Goal: Feedback & Contribution: Submit feedback/report problem

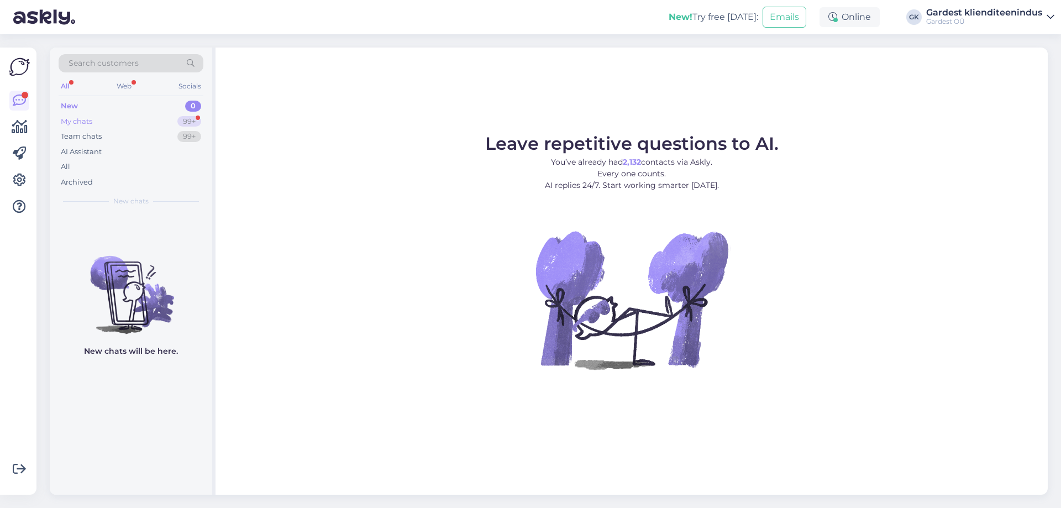
click at [98, 118] on div "My chats 99+" at bounding box center [131, 121] width 145 height 15
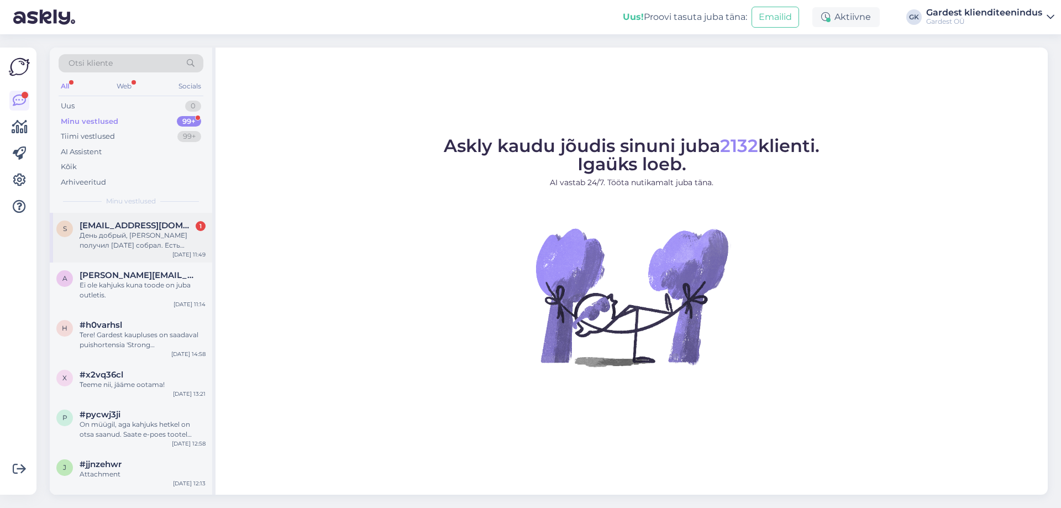
click at [124, 238] on div "День добрый, [PERSON_NAME] получил [DATE] собрал. Есть вопросы по качеству, куд…" at bounding box center [143, 240] width 126 height 20
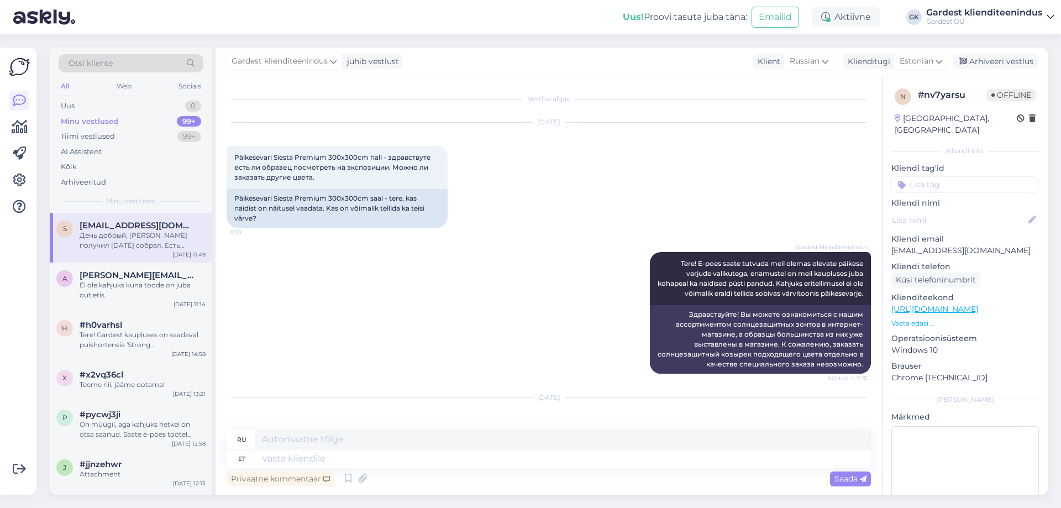
scroll to position [4380, 0]
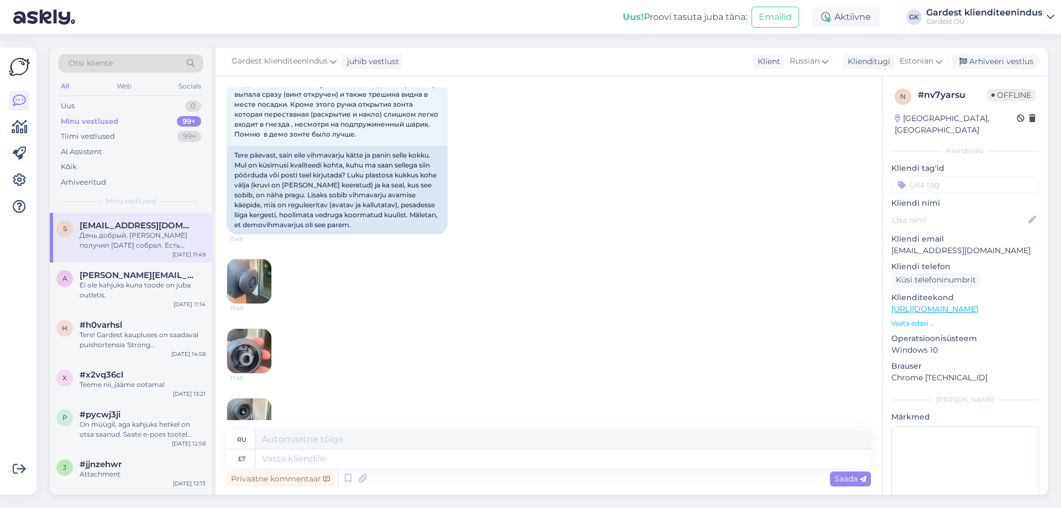
click at [243, 303] on img at bounding box center [249, 281] width 44 height 44
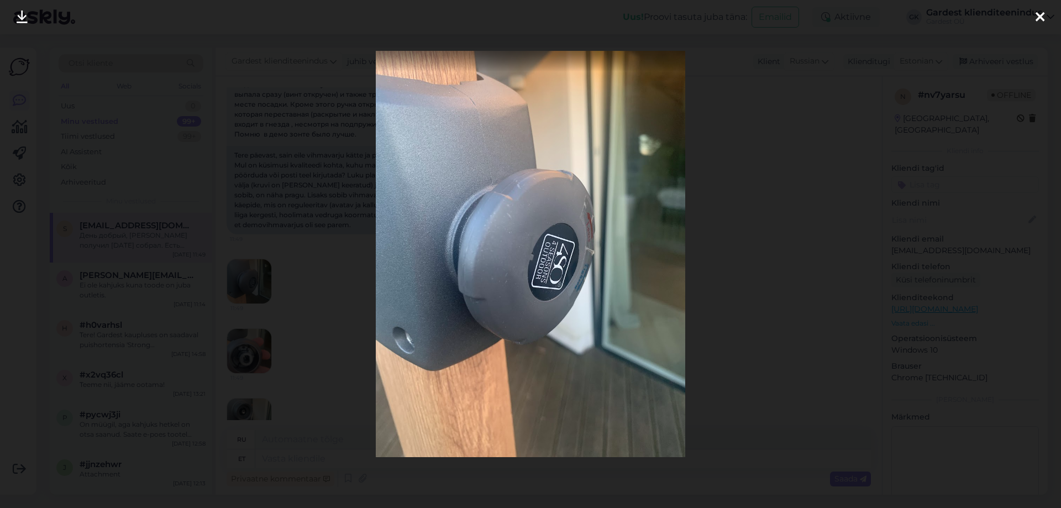
click at [1052, 13] on div at bounding box center [530, 254] width 1061 height 508
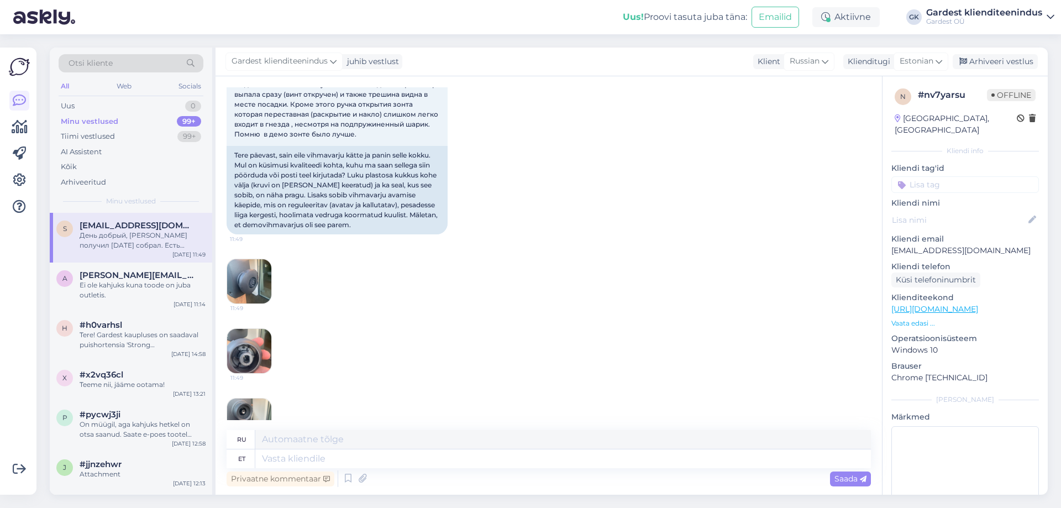
click at [244, 373] on img at bounding box center [249, 351] width 44 height 44
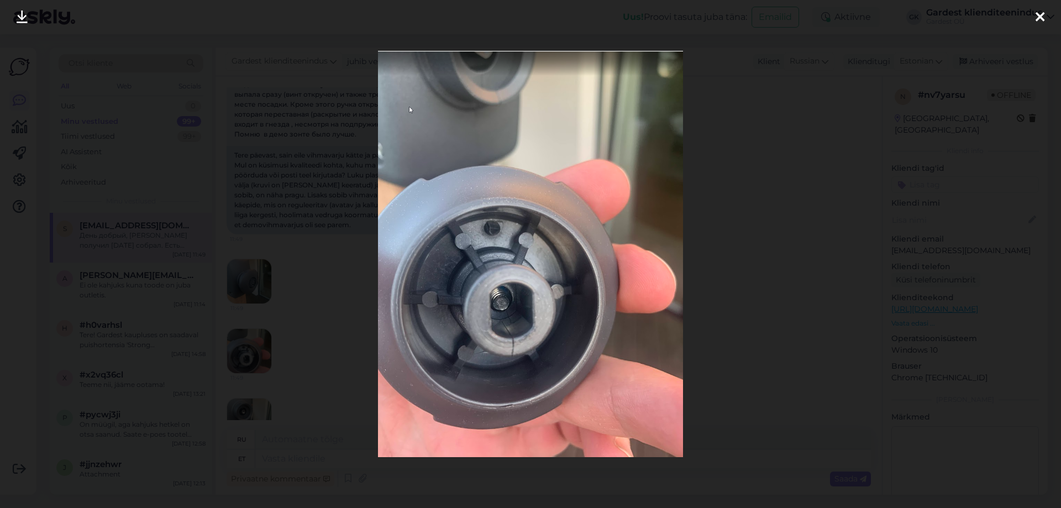
click at [1041, 11] on icon at bounding box center [1040, 18] width 9 height 14
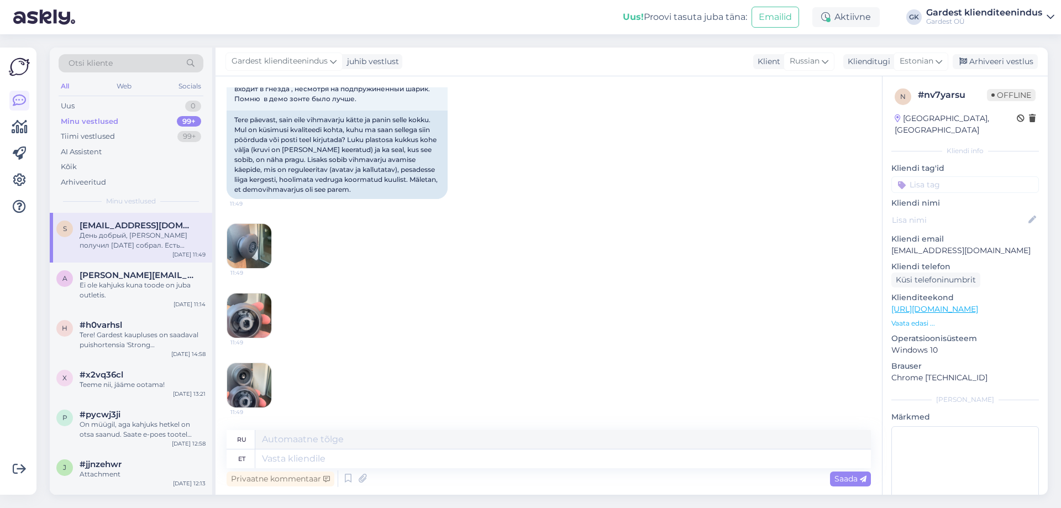
scroll to position [4485, 0]
click at [244, 381] on img at bounding box center [249, 385] width 44 height 44
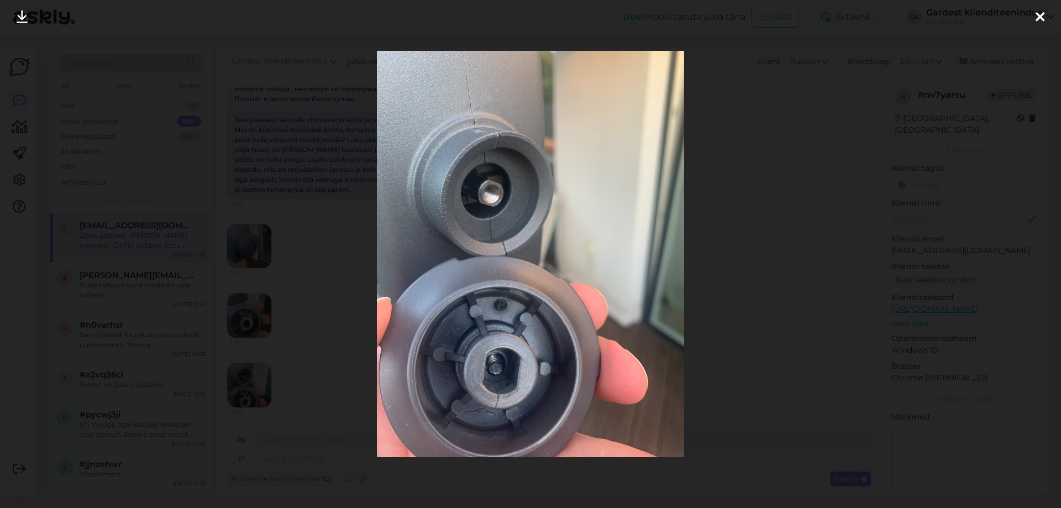
click at [1041, 12] on icon at bounding box center [1040, 18] width 9 height 14
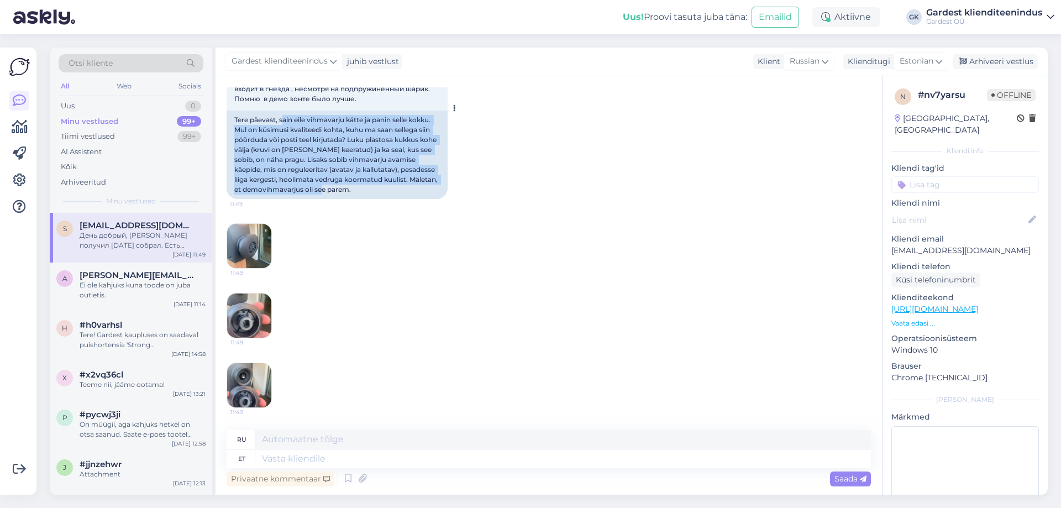
drag, startPoint x: 282, startPoint y: 120, endPoint x: 344, endPoint y: 190, distance: 93.6
click at [344, 190] on div "Tere päevast, sain eile vihmavarju kätte ja panin selle kokku. Mul on küsimusi …" at bounding box center [337, 155] width 221 height 88
click at [659, 241] on div "[DATE] День добрый, зонт получил [DATE] собрал. Есть вопросы по качеству, куда …" at bounding box center [549, 201] width 644 height 438
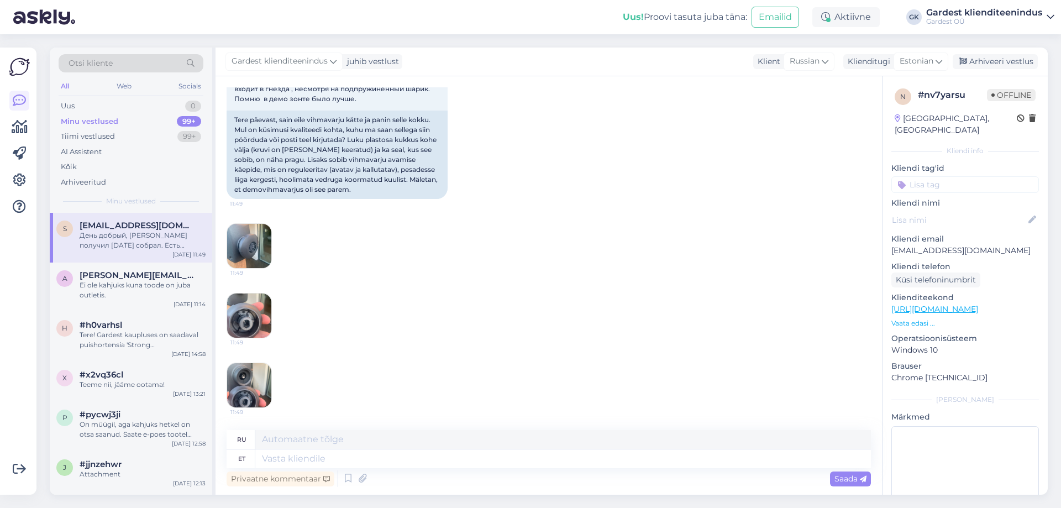
click at [256, 247] on img at bounding box center [249, 246] width 44 height 44
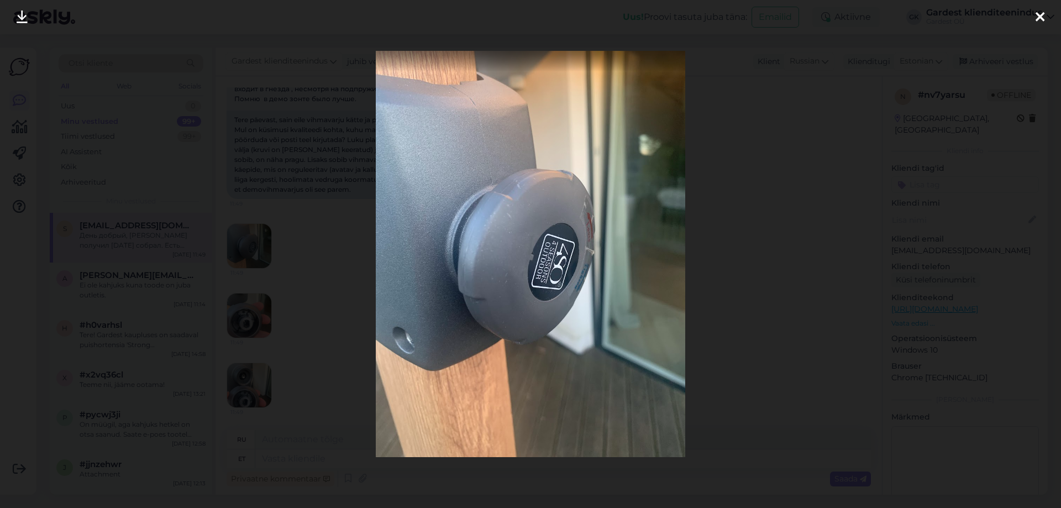
click at [1045, 9] on div at bounding box center [1040, 17] width 22 height 35
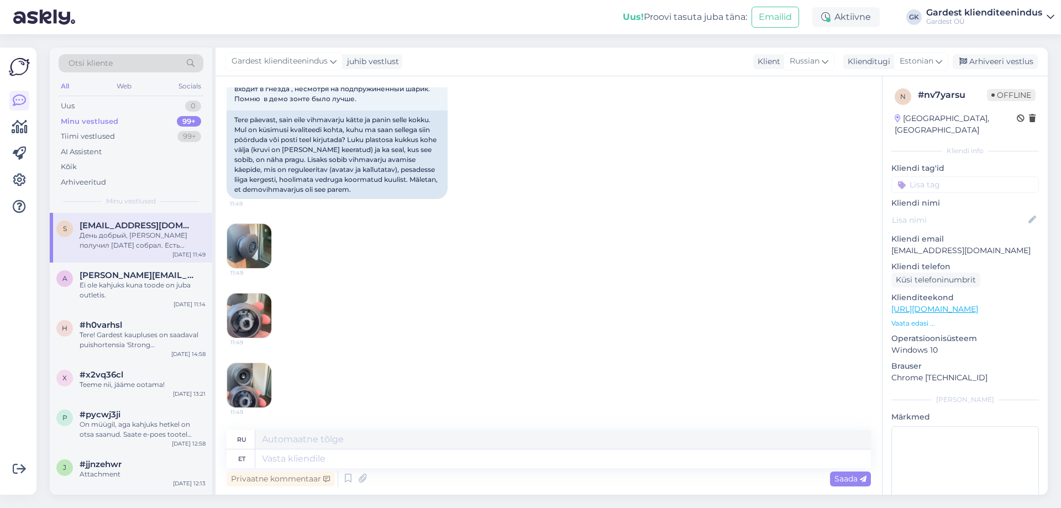
click at [243, 322] on img at bounding box center [249, 315] width 44 height 44
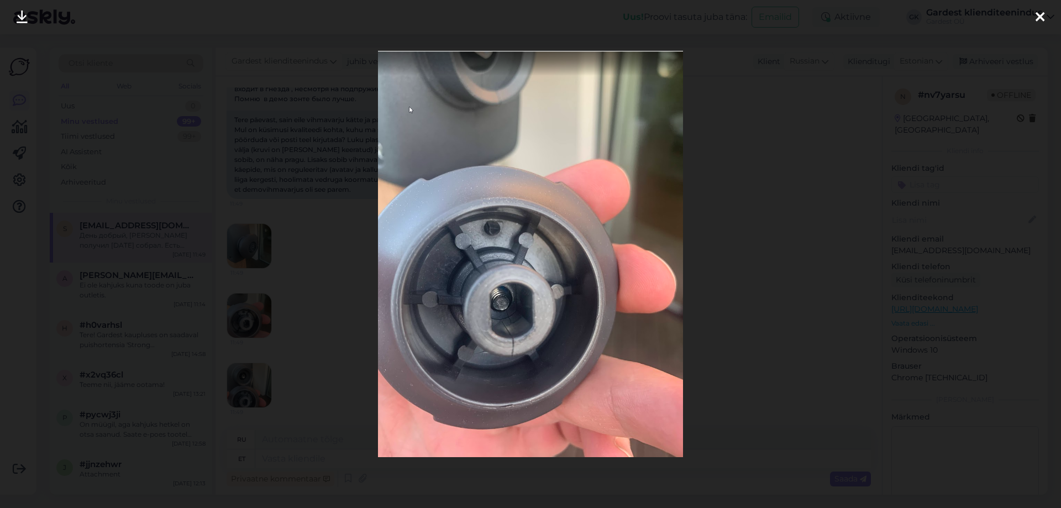
click at [1040, 15] on icon at bounding box center [1040, 18] width 9 height 14
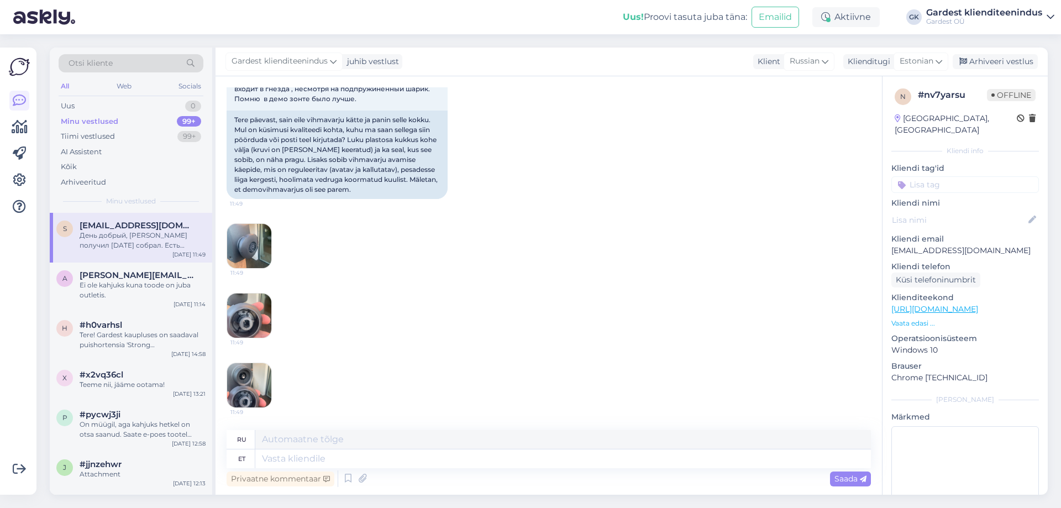
click at [254, 392] on img at bounding box center [249, 385] width 44 height 44
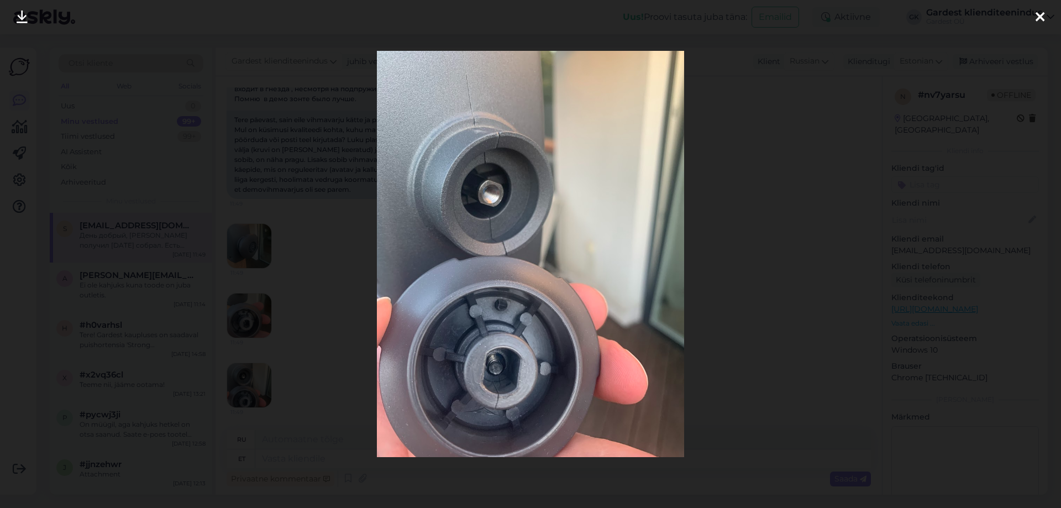
click at [1041, 13] on icon at bounding box center [1040, 18] width 9 height 14
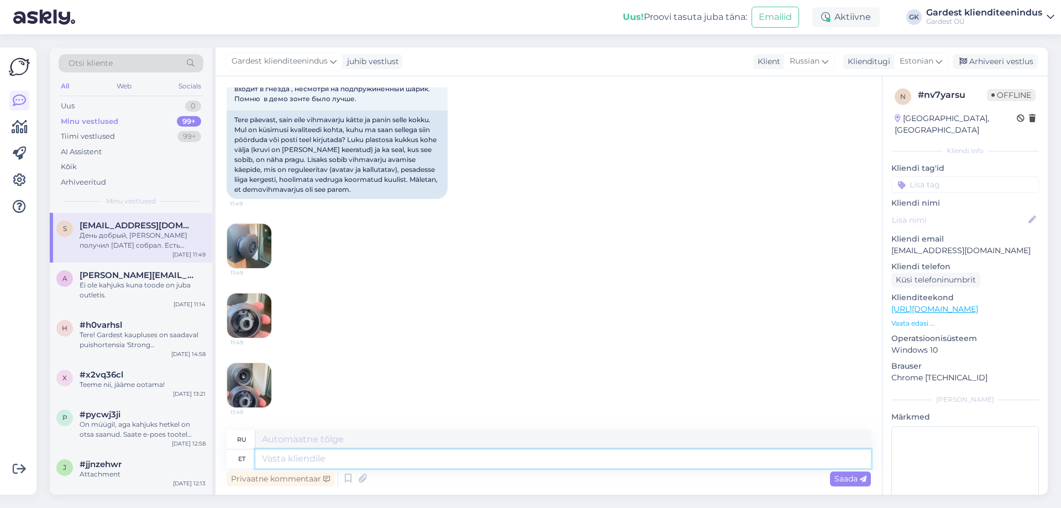
click at [298, 455] on textarea at bounding box center [563, 458] width 616 height 19
type textarea "Tere!"
type textarea "Привет!"
type textarea "Tere! Täname t"
type textarea "Привет! [GEOGRAPHIC_DATA]."
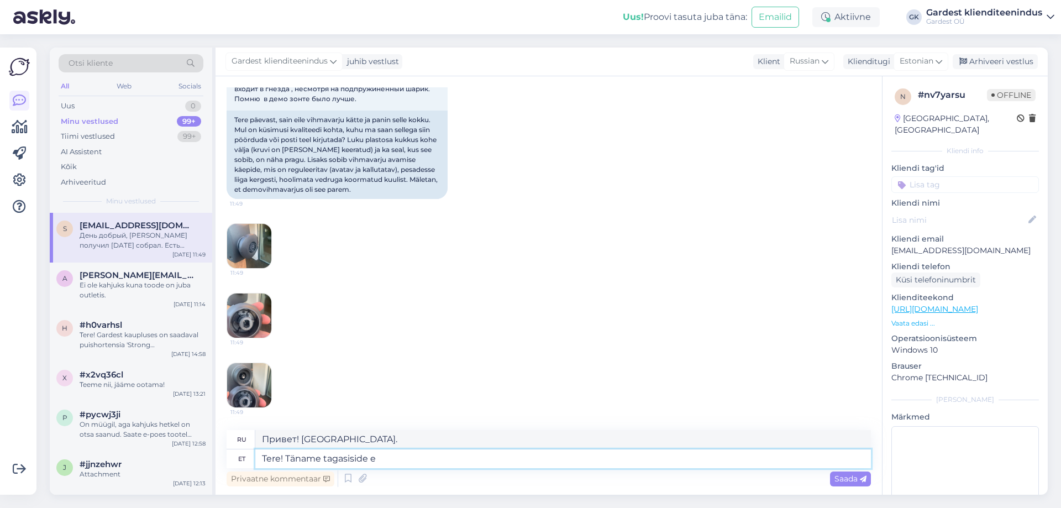
type textarea "Tere! Täname tagasiside ee"
type textarea "Здравствуйте! Спасибо за отзыв."
type textarea "Tere! Täname tagasiside eest!"
type textarea "Здравствуйте! Спасибо за отзыв!"
type textarea "Tere! Täname tagasiside eest! [GEOGRAPHIC_DATA]"
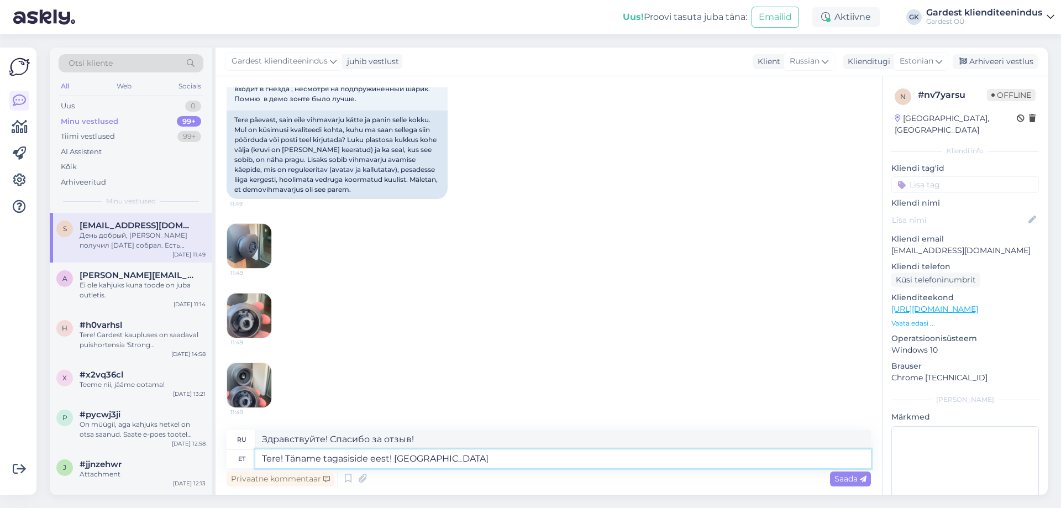
type textarea "Здравствуйте! Спасибо за ваш отзыв! Мы просим"
type textarea "Tere! Täname tagasiside eest! Palume kirjuta"
type textarea "Здравствуйте! Спасибо за ваш отзыв! Пожалуйста, напишите."
type textarea "Tere! Täname tagasiside eest! Palume kirjutada toote ko"
type textarea "Здравствуйте! Спасибо за ваш отзыв! Пожалуйста, напишите название продукта."
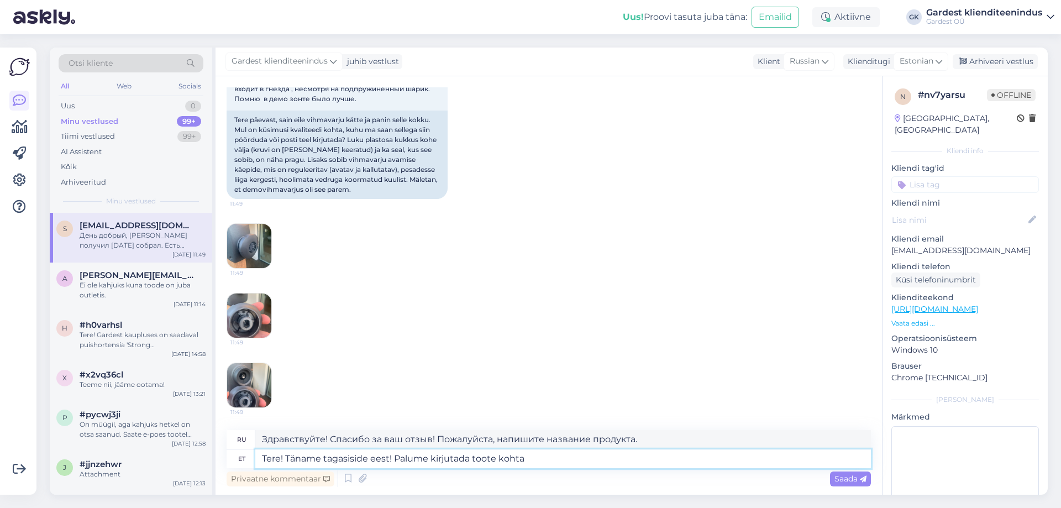
type textarea "Tere! Täname tagasiside eest! Palume kirjutada toote kohta"
type textarea "Здравствуйте! Спасибо за ваш отзыв! Пожалуйста, опишите продукт."
type textarea "Tere! Täname tagasiside eest! [PERSON_NAME] kirjutada toote kohta täpne k"
type textarea "Здравствуйте! Спасибо за ваш отзыв! Пожалуйста, напишите точное описание товара."
type textarea "Tere! Täname tagasiside eest! Palume kirjutada toote kohta täpne kirjeldus ko"
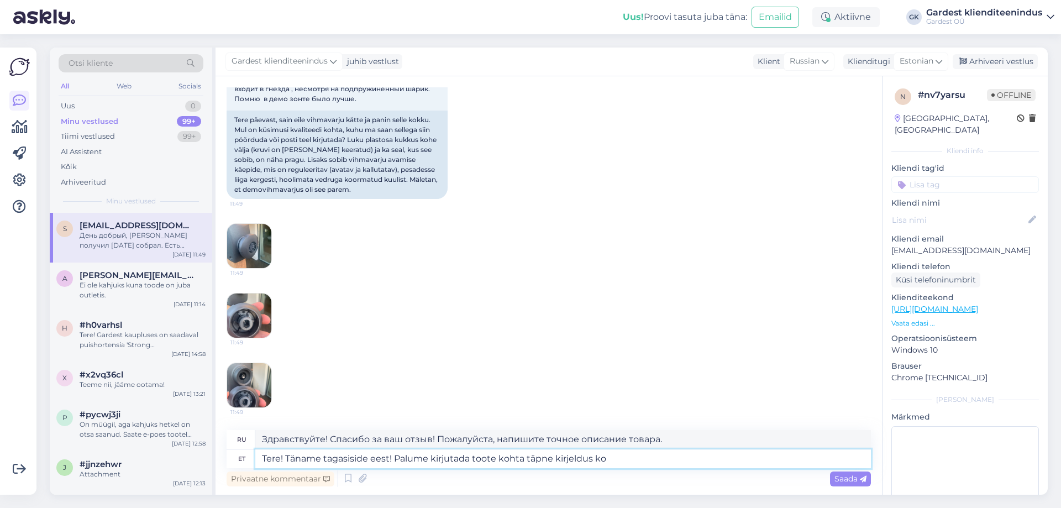
type textarea "Здравствуйте! Спасибо за ваш отзыв! Пожалуйста, опишите товар максимально точно."
type textarea "Tere! Täname tagasiside eest! [PERSON_NAME] kirjutada toote kohta täpne kirjeld…"
type textarea "Здравствуйте! Спасибо за ваш отзыв! Пожалуйста, напишите точное описание товара."
type textarea "Tere! Täname tagasiside eest! Palume kirjutada toote kohta täpne kirjeldus koos…"
type textarea "Здравствуйте! Спасибо за ваш отзыв! Пожалуйста, напишите точное описание товара…"
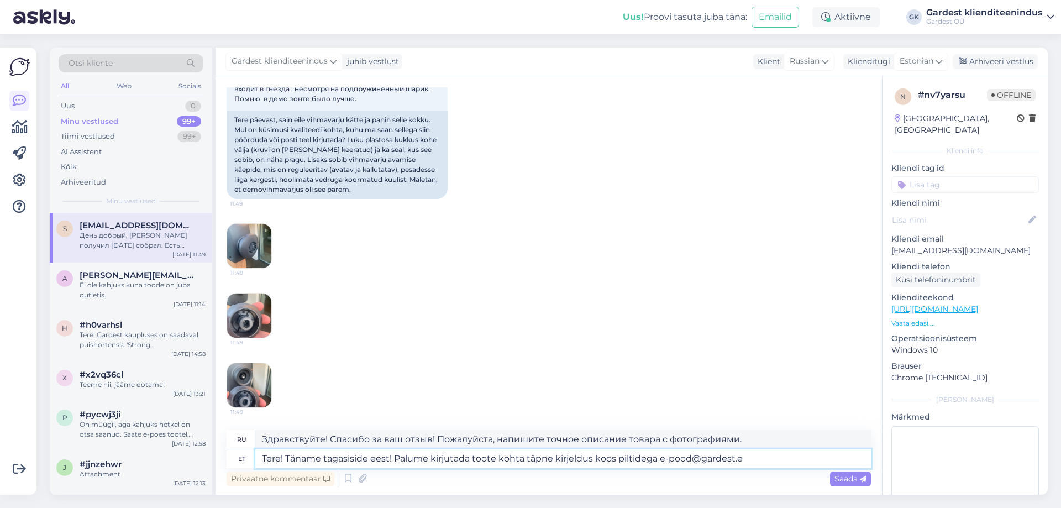
type textarea "Tere! Täname tagasiside eest! Palume kirjutada toote kohta täpne kirjeldus koos…"
type textarea "Здравствуйте! Спасибо за ваш отзыв! Пожалуйста, отправьте точное описание товар…"
type textarea "Tere! Täname tagasiside eest! Palume kirjutada toote kohta täpne kirjeldus koos…"
click at [853, 479] on span "Saada" at bounding box center [851, 479] width 32 height 10
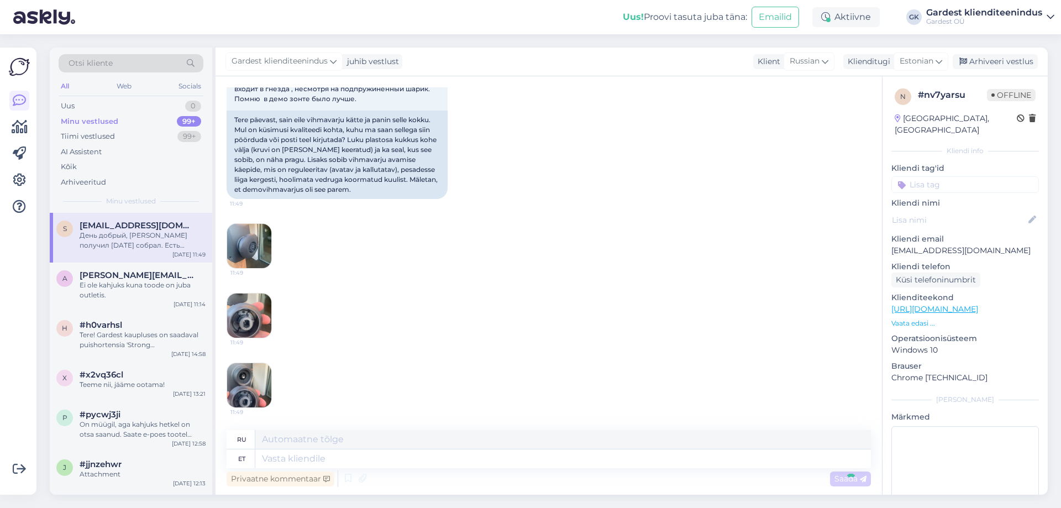
scroll to position [4581, 0]
